Goal: Task Accomplishment & Management: Use online tool/utility

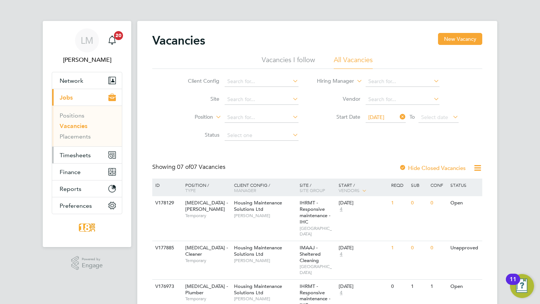
click at [88, 155] on span "Timesheets" at bounding box center [75, 155] width 31 height 7
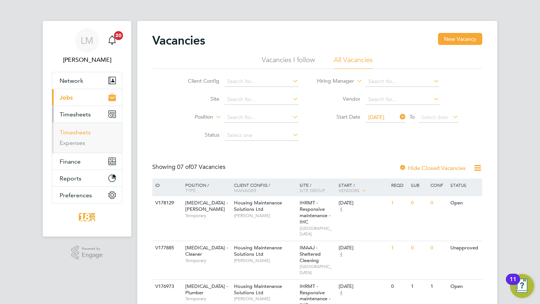
click at [82, 132] on link "Timesheets" at bounding box center [75, 132] width 31 height 7
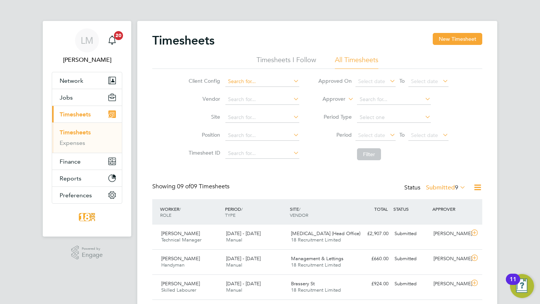
click at [262, 86] on input at bounding box center [262, 81] width 74 height 10
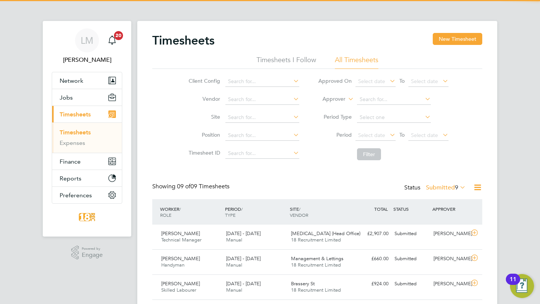
click at [256, 94] on li "Housing Maintenance Solutions Ltd" at bounding box center [270, 92] width 90 height 10
type input "Housing Maintenance Solutions Ltd"
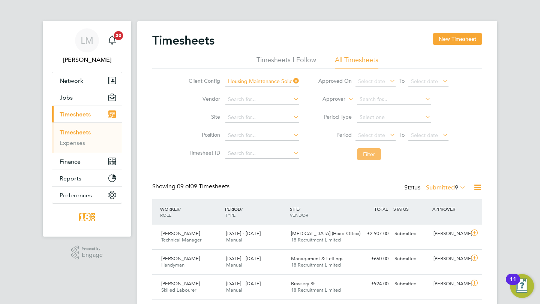
click at [372, 155] on button "Filter" at bounding box center [369, 154] width 24 height 12
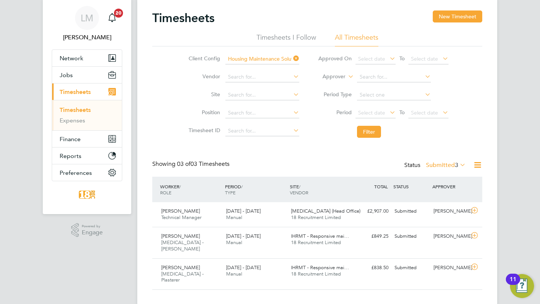
click at [437, 165] on label "Submitted 3" at bounding box center [446, 165] width 40 height 7
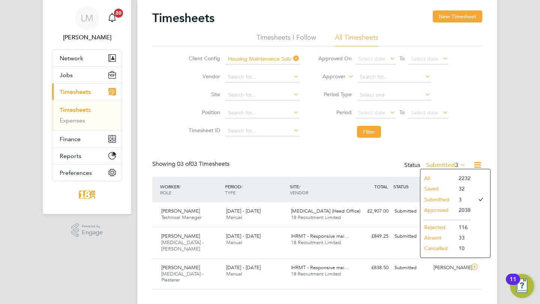
click at [437, 207] on li "Approved" at bounding box center [437, 210] width 34 height 10
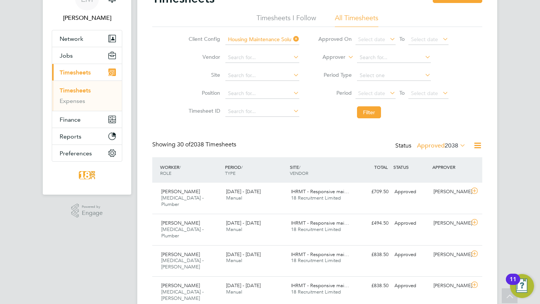
click at [432, 148] on label "Approved 2038" at bounding box center [441, 145] width 49 height 7
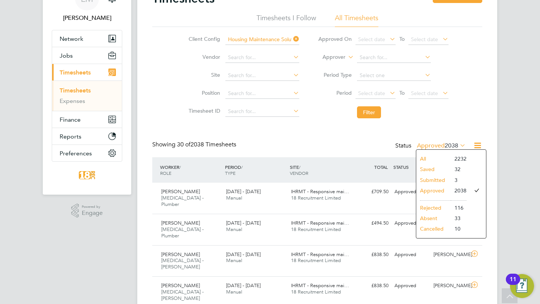
click at [424, 165] on li "Saved" at bounding box center [433, 169] width 34 height 10
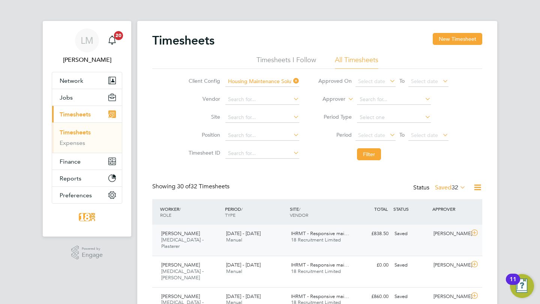
click at [342, 238] on div "IHRMT - Responsive mai… 18 Recruitment Limited" at bounding box center [320, 237] width 65 height 19
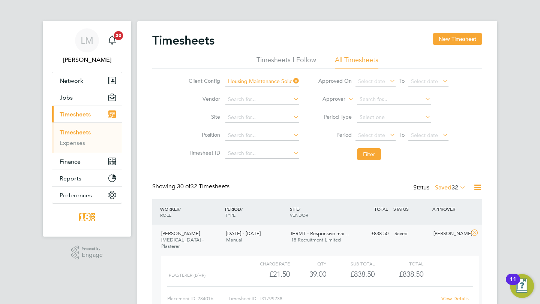
click at [454, 188] on span "32" at bounding box center [454, 187] width 7 height 7
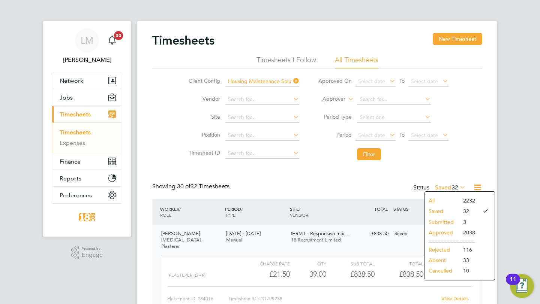
click at [447, 226] on li "Submitted" at bounding box center [442, 222] width 34 height 10
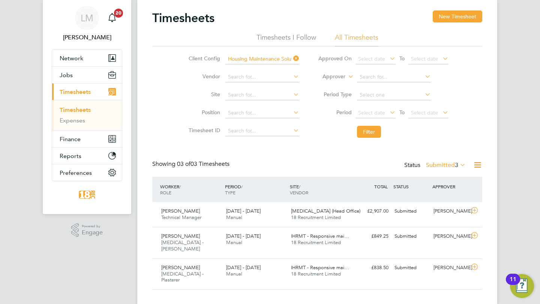
click at [446, 168] on label "Submitted 3" at bounding box center [446, 165] width 40 height 7
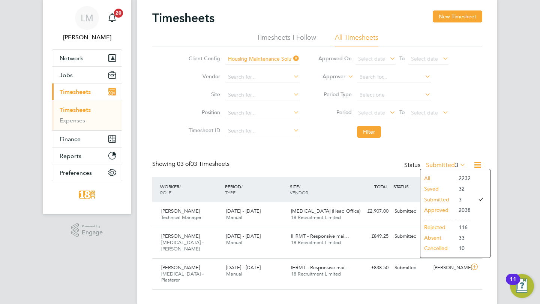
click at [435, 187] on li "Saved" at bounding box center [437, 189] width 34 height 10
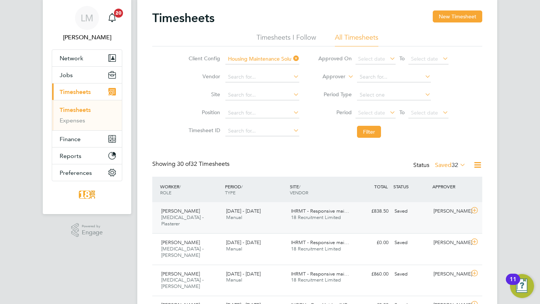
click at [326, 213] on span "IHRMT - Responsive mai…" at bounding box center [320, 211] width 58 height 6
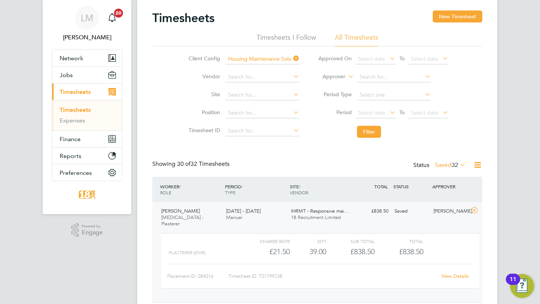
click at [452, 273] on link "View Details" at bounding box center [454, 276] width 27 height 6
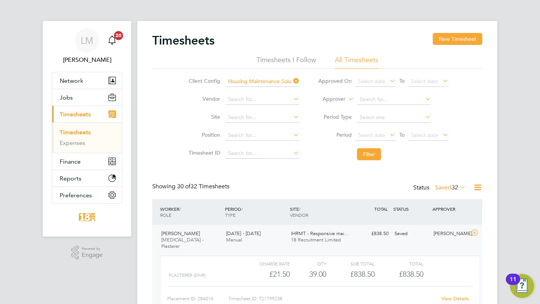
click at [452, 190] on span "32" at bounding box center [454, 187] width 7 height 7
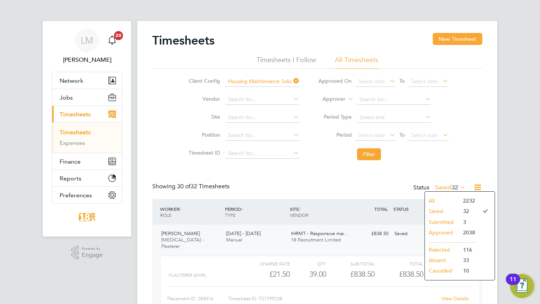
click at [444, 220] on li "Submitted" at bounding box center [442, 222] width 34 height 10
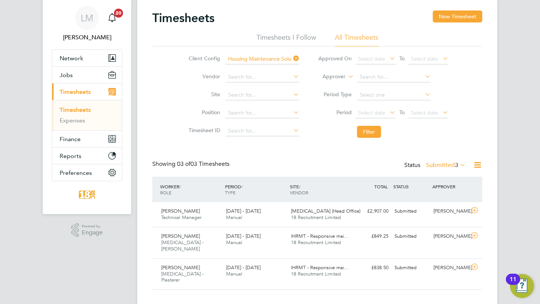
click at [436, 166] on label "Submitted 3" at bounding box center [446, 165] width 40 height 7
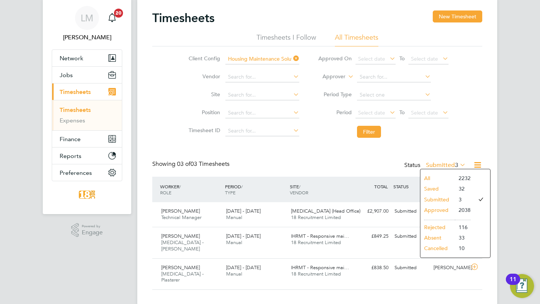
click at [436, 206] on li "Approved" at bounding box center [437, 210] width 34 height 10
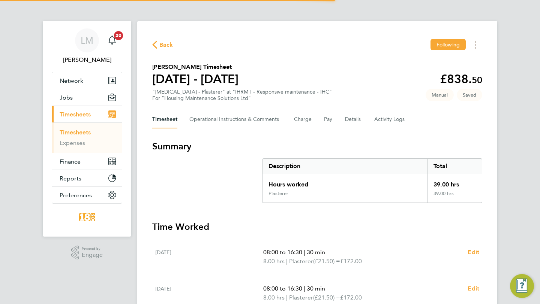
scroll to position [237, 0]
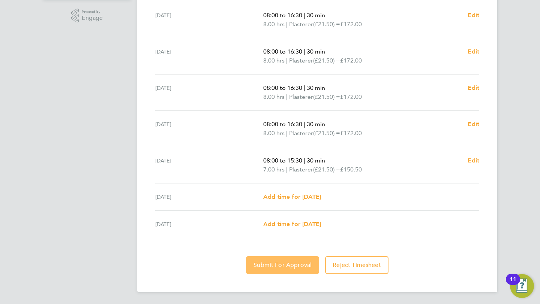
click at [273, 265] on span "Submit For Approval" at bounding box center [282, 265] width 58 height 7
